Goal: Task Accomplishment & Management: Complete application form

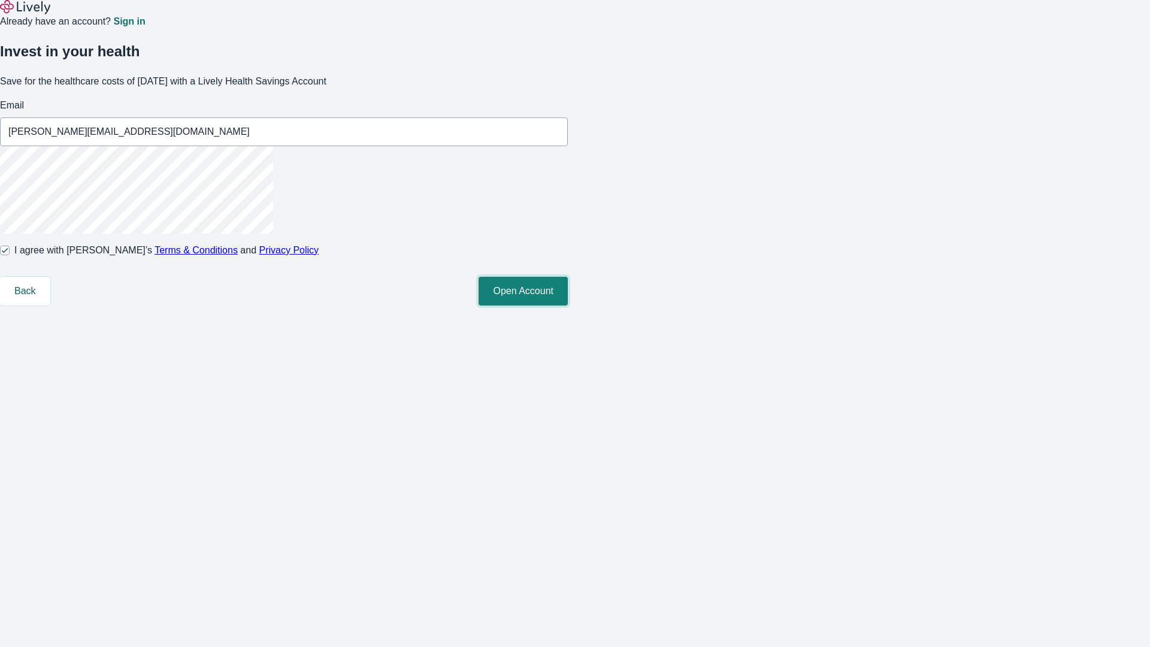
click at [568, 305] on button "Open Account" at bounding box center [522, 291] width 89 height 29
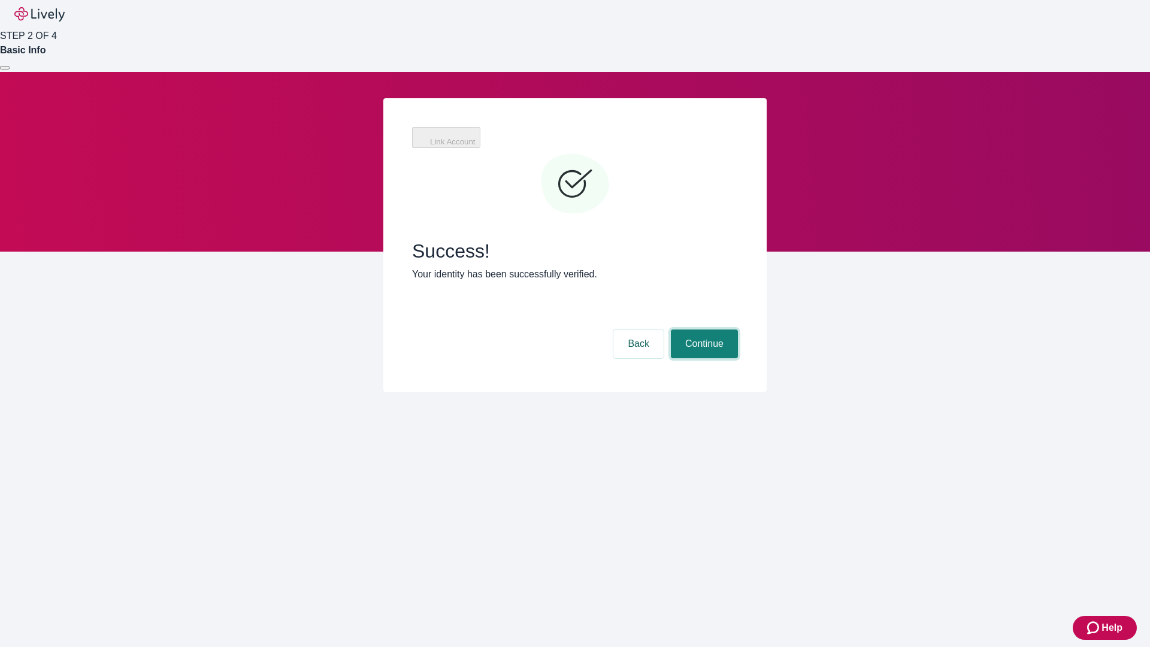
click at [702, 329] on button "Continue" at bounding box center [704, 343] width 67 height 29
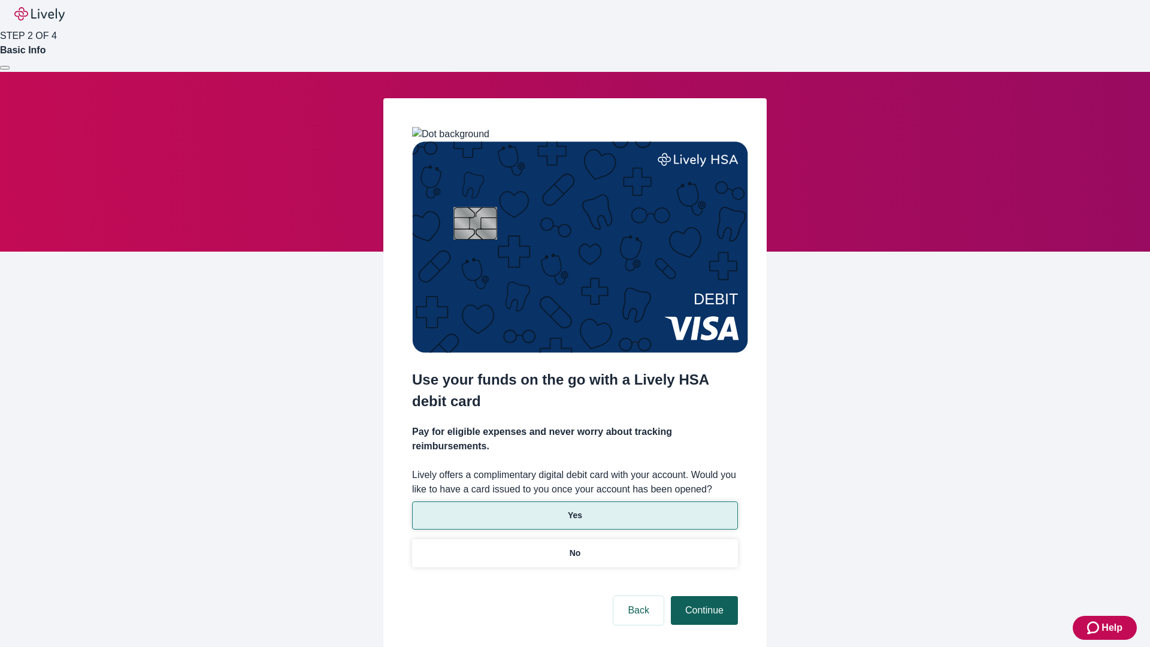
click at [574, 547] on p "No" at bounding box center [574, 553] width 11 height 13
click at [702, 596] on button "Continue" at bounding box center [704, 610] width 67 height 29
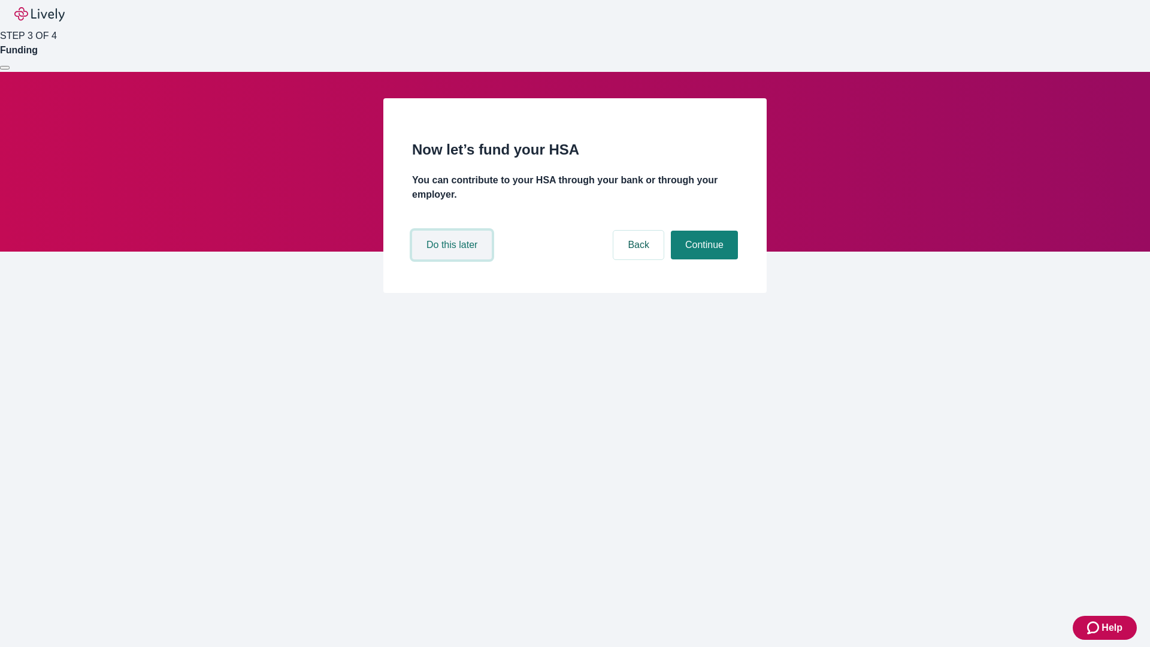
click at [453, 259] on button "Do this later" at bounding box center [452, 245] width 80 height 29
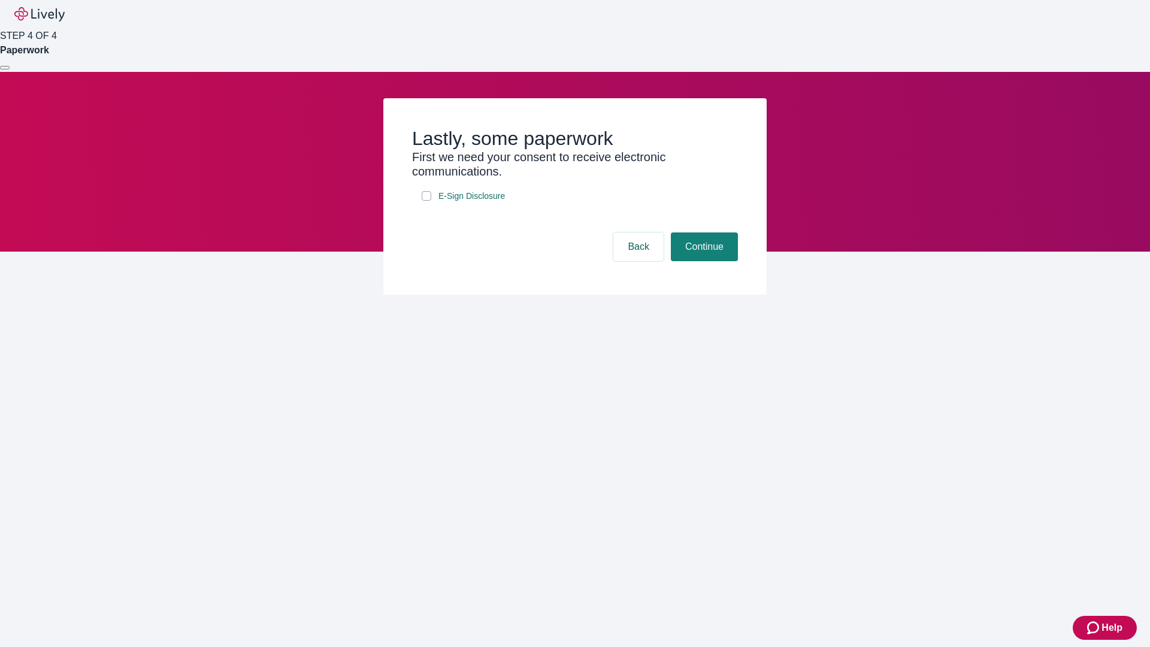
click at [426, 201] on input "E-Sign Disclosure" at bounding box center [427, 196] width 10 height 10
checkbox input "true"
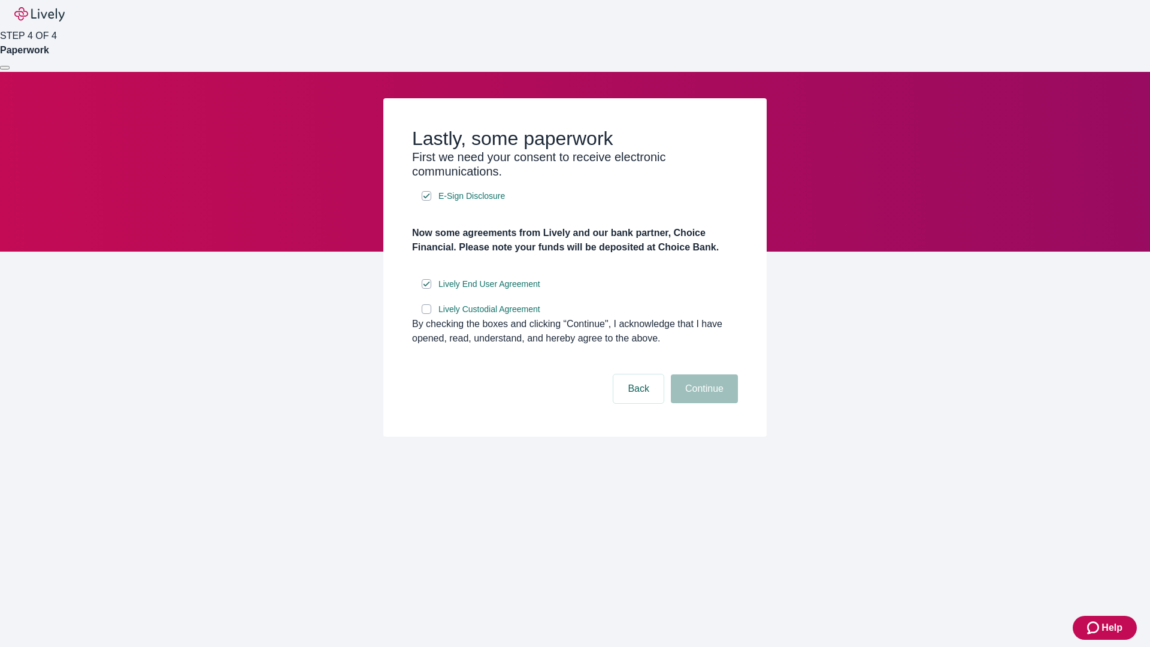
click at [426, 314] on input "Lively Custodial Agreement" at bounding box center [427, 309] width 10 height 10
checkbox input "true"
click at [702, 403] on button "Continue" at bounding box center [704, 388] width 67 height 29
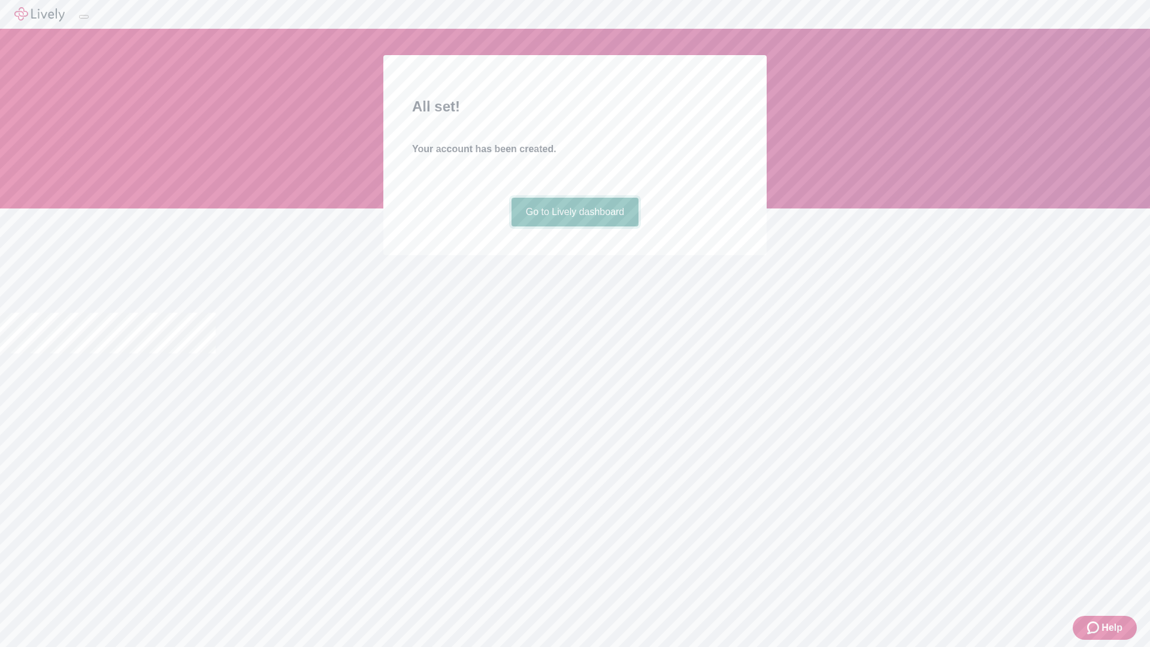
click at [574, 226] on link "Go to Lively dashboard" at bounding box center [575, 212] width 128 height 29
